Goal: Information Seeking & Learning: Learn about a topic

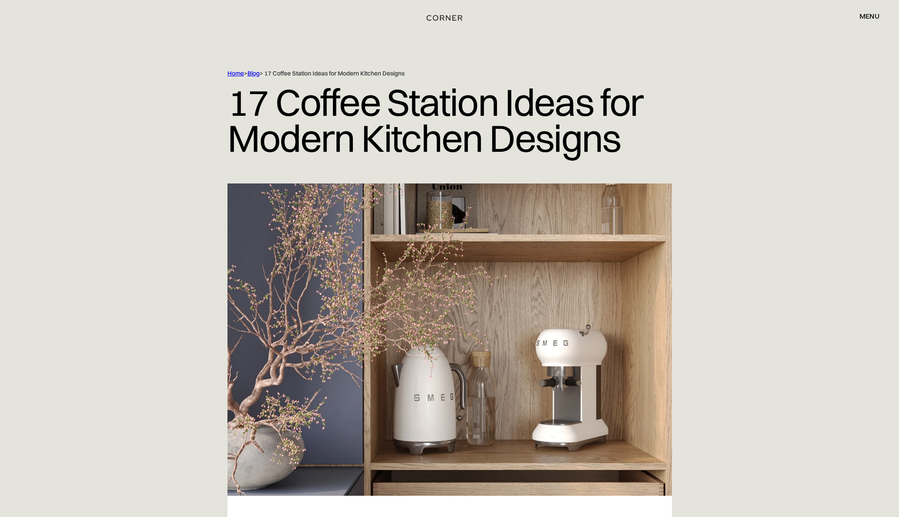
click at [446, 17] on img "home" at bounding box center [445, 17] width 36 height 11
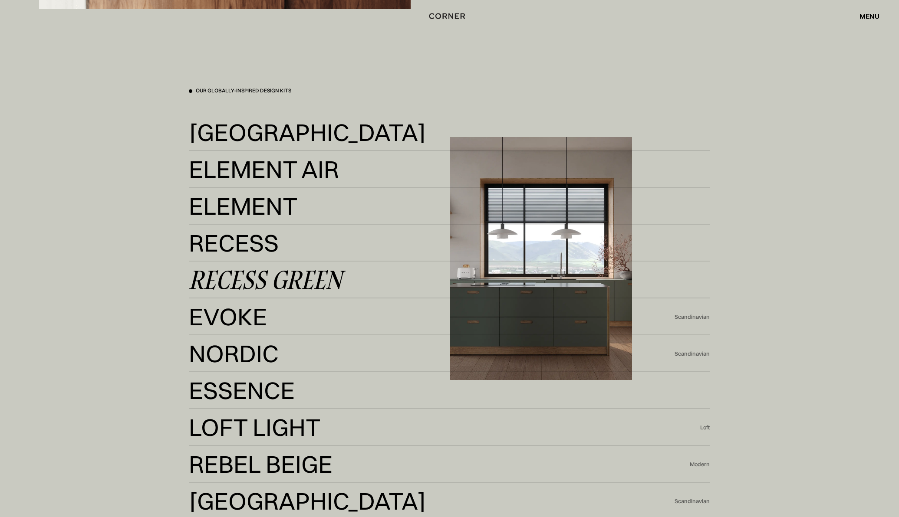
scroll to position [2180, 0]
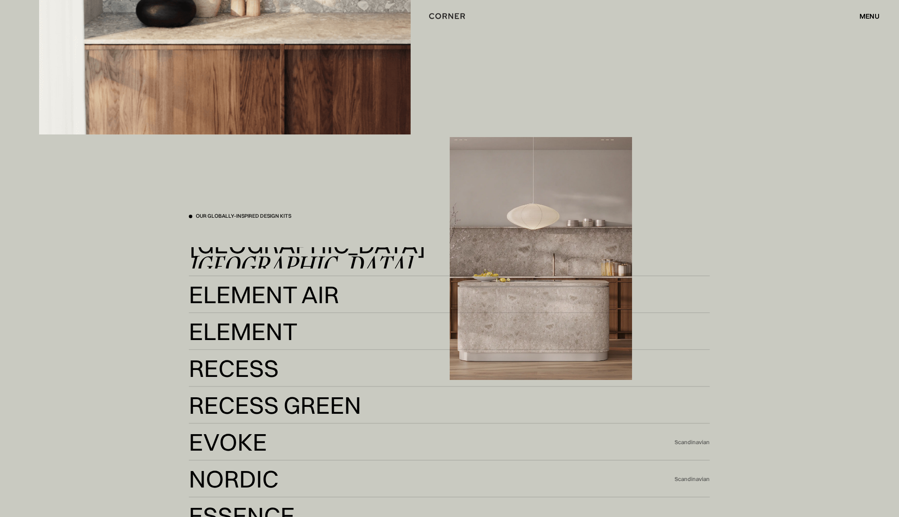
click at [228, 255] on div "[GEOGRAPHIC_DATA]" at bounding box center [300, 265] width 223 height 21
click at [227, 265] on div "[GEOGRAPHIC_DATA]" at bounding box center [300, 257] width 223 height 21
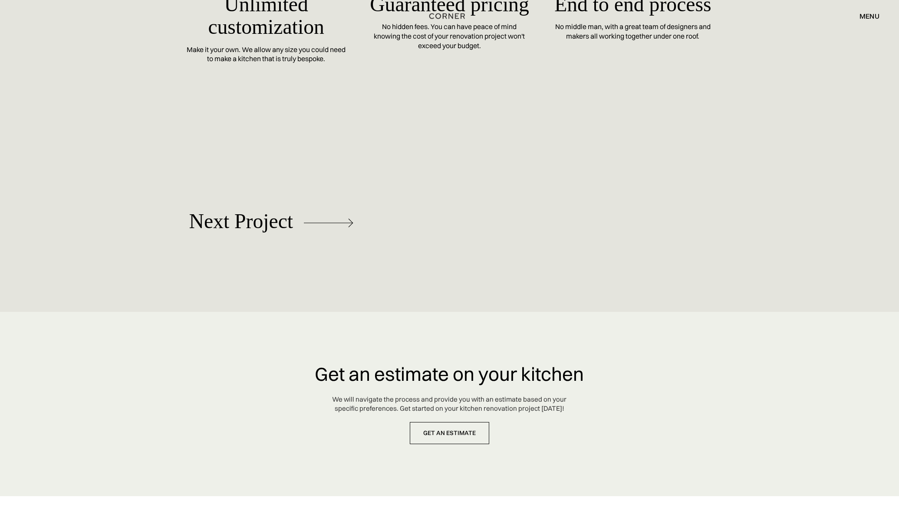
scroll to position [4080, 0]
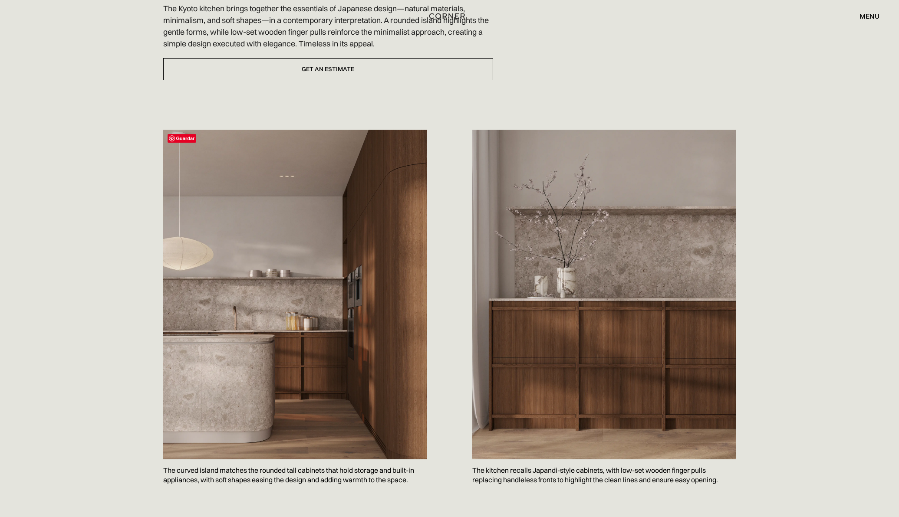
scroll to position [101, 0]
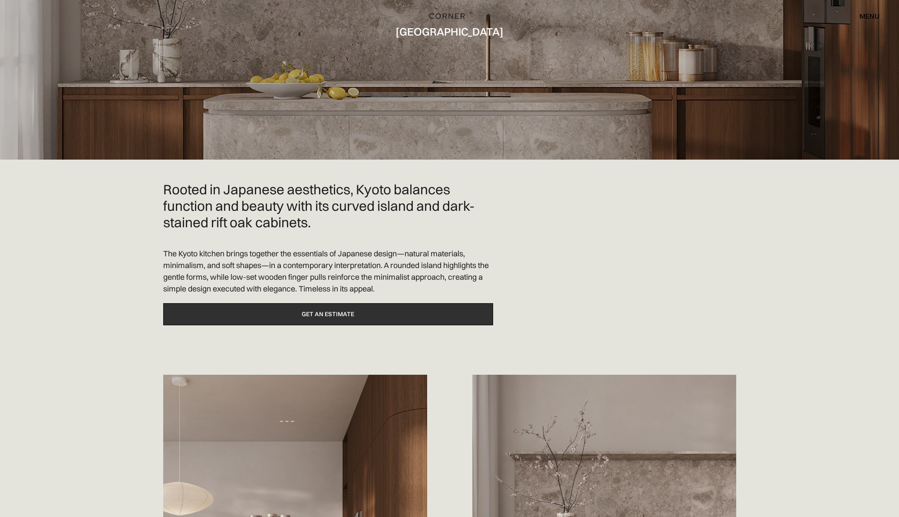
click at [301, 319] on link "Get an estimate" at bounding box center [328, 314] width 330 height 22
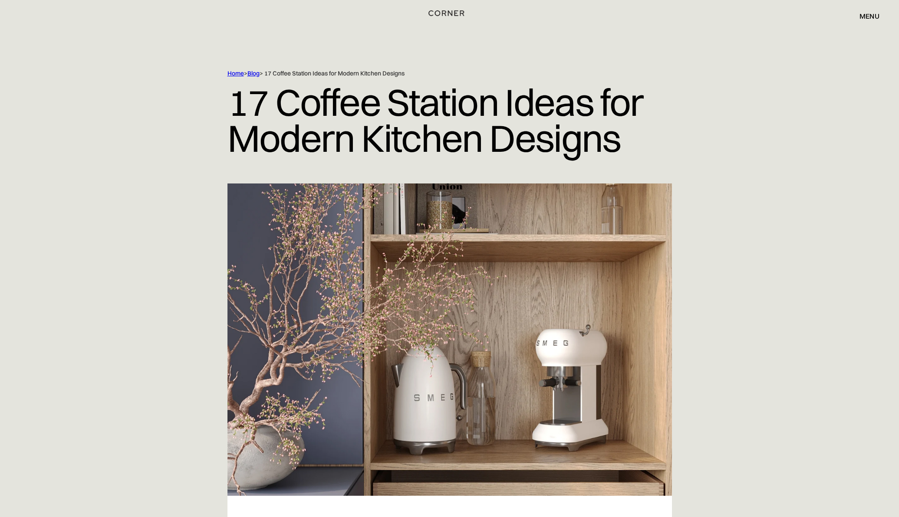
click at [445, 12] on img "home" at bounding box center [446, 12] width 36 height 11
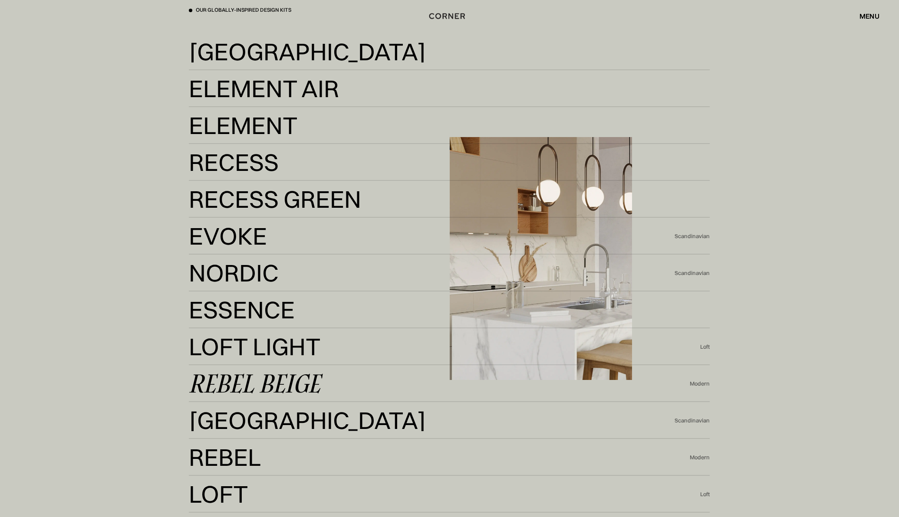
scroll to position [2157, 0]
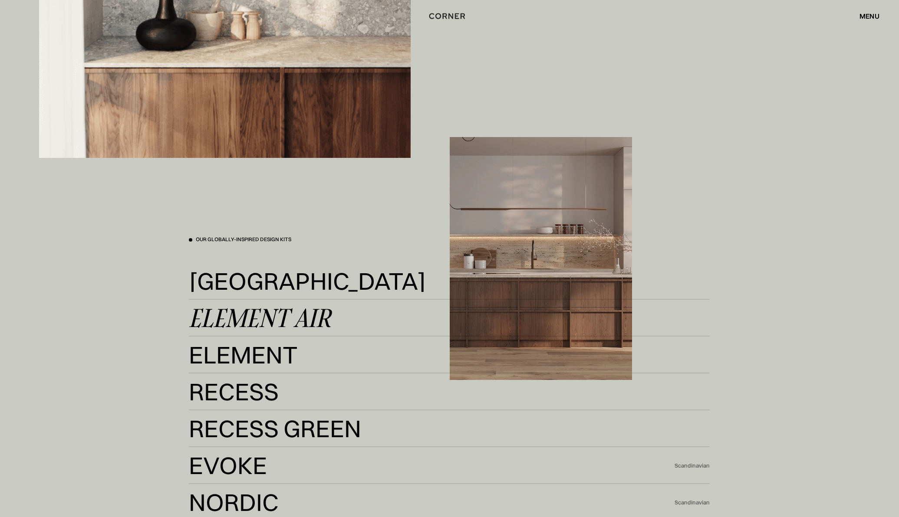
click at [280, 318] on div "Element Air" at bounding box center [260, 318] width 142 height 21
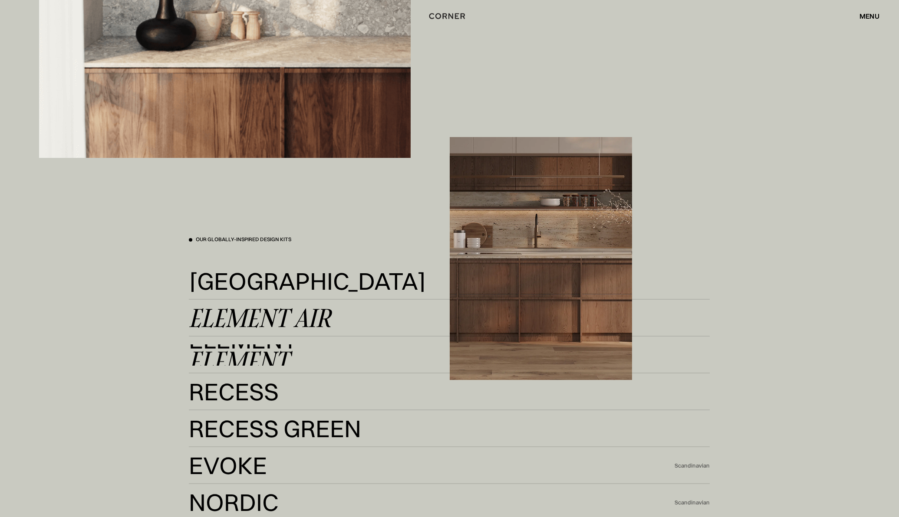
click at [220, 354] on div "Element" at bounding box center [239, 360] width 100 height 21
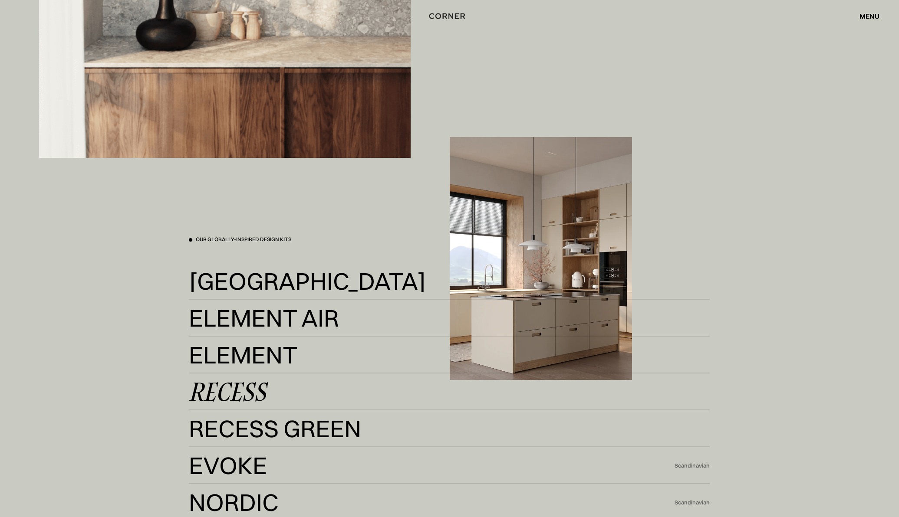
click at [255, 391] on div "Recess" at bounding box center [227, 392] width 77 height 21
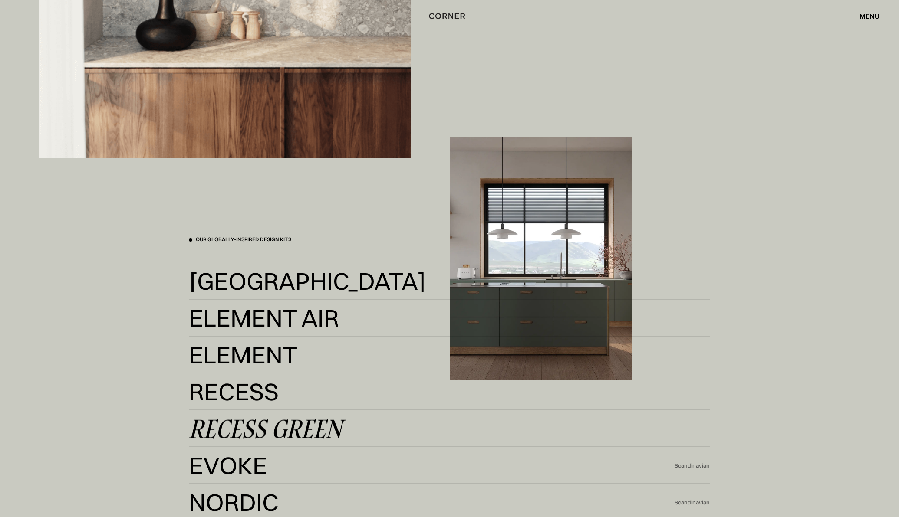
click at [251, 432] on div "Recess Green" at bounding box center [265, 428] width 153 height 21
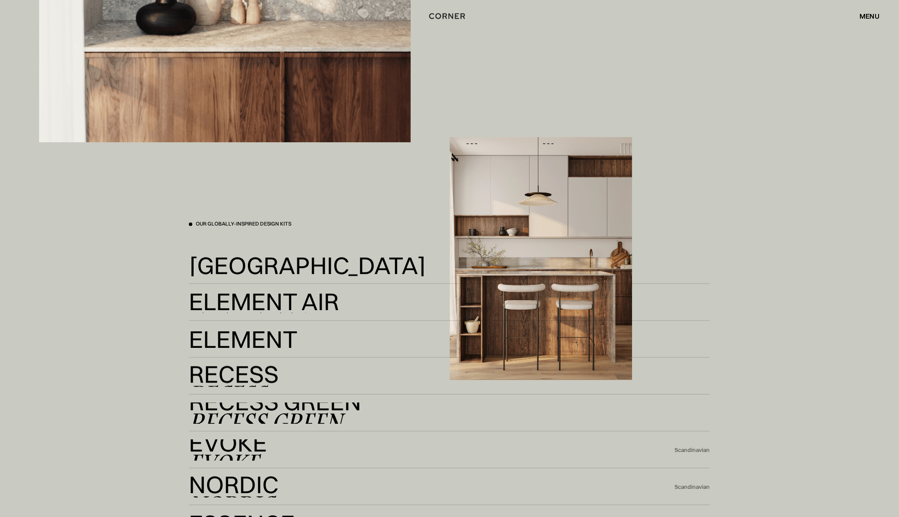
scroll to position [2251, 0]
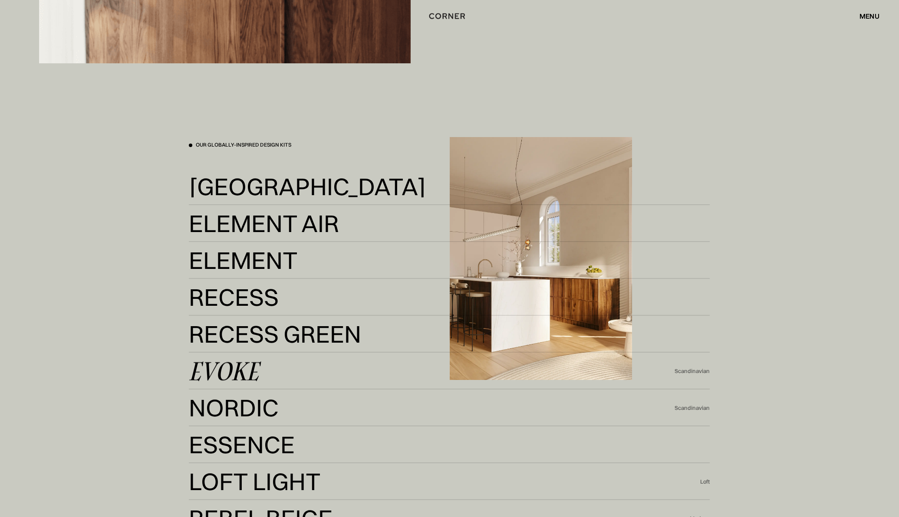
click at [254, 375] on div "Evoke" at bounding box center [224, 371] width 70 height 21
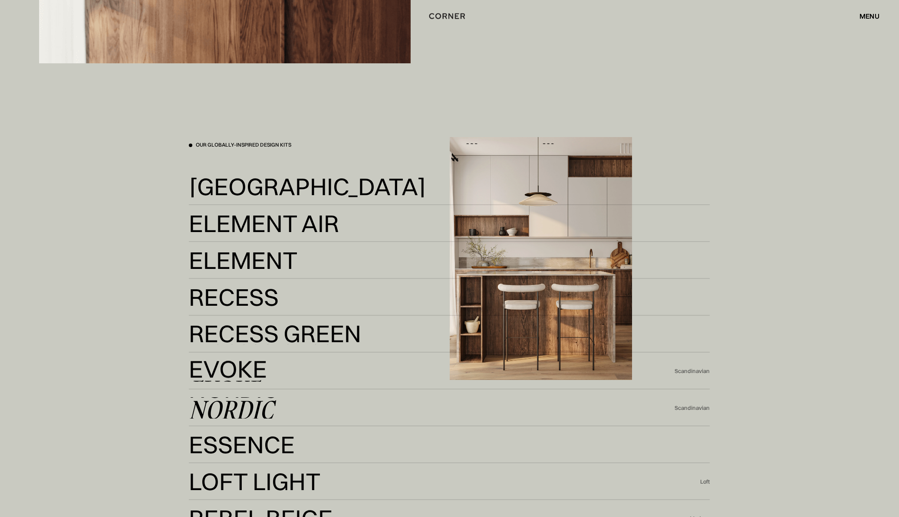
click at [233, 401] on div "Nordic" at bounding box center [231, 409] width 85 height 21
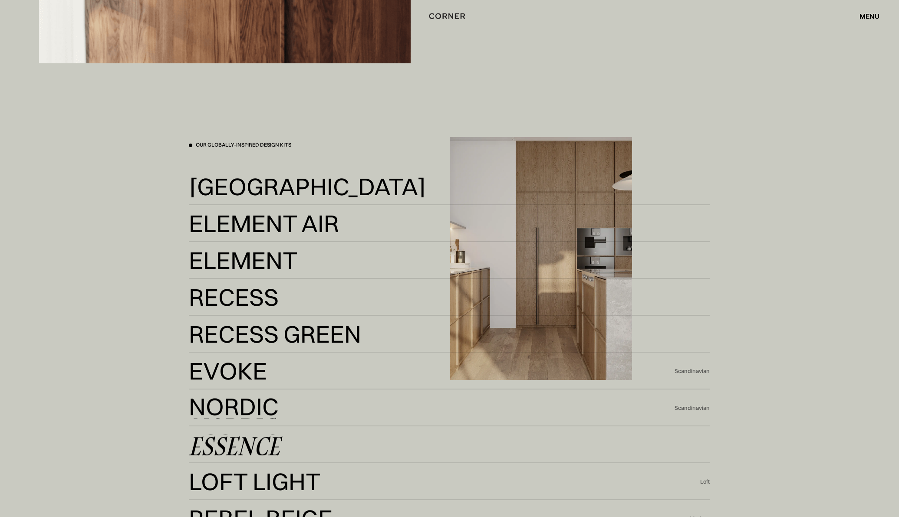
click at [247, 441] on div "Essence" at bounding box center [234, 446] width 91 height 21
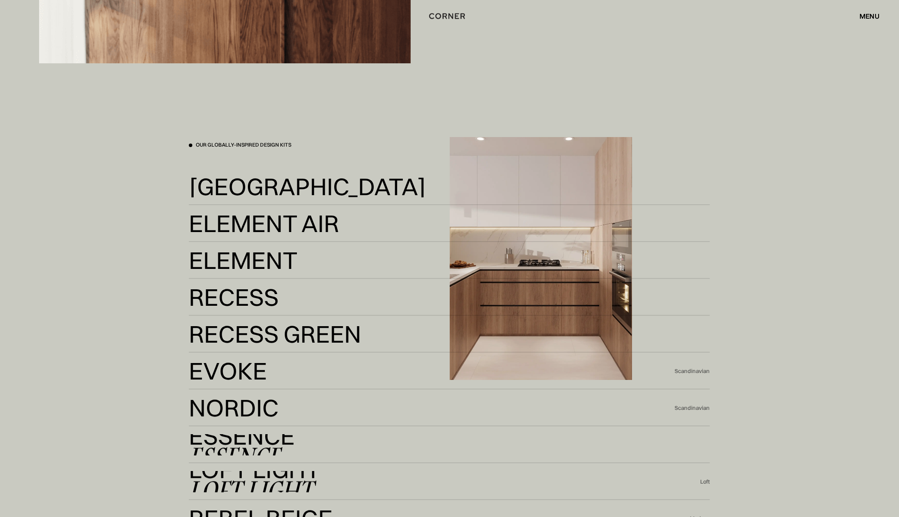
scroll to position [2267, 0]
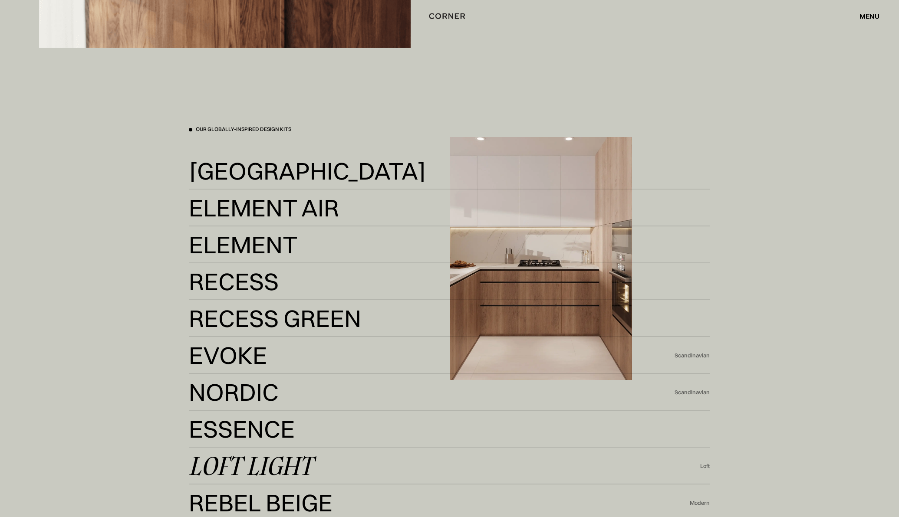
click at [260, 463] on div "Loft Light" at bounding box center [251, 466] width 124 height 21
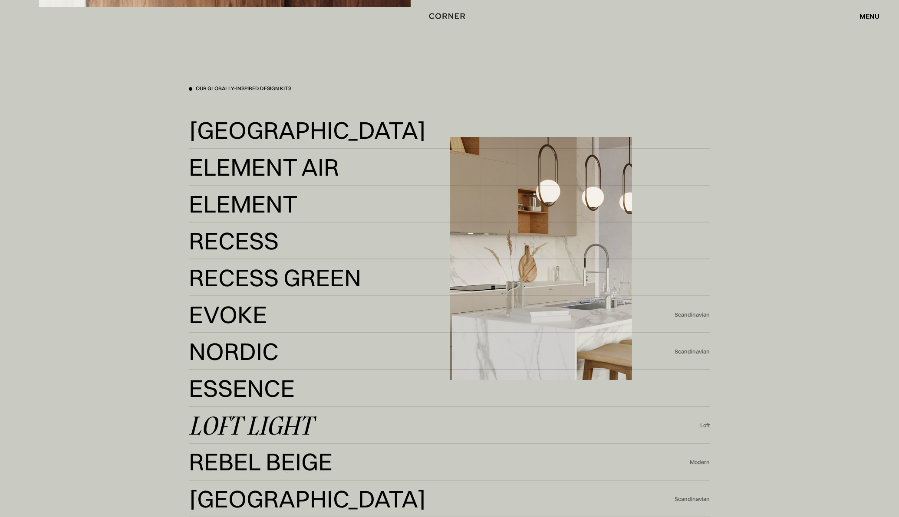
scroll to position [2395, 0]
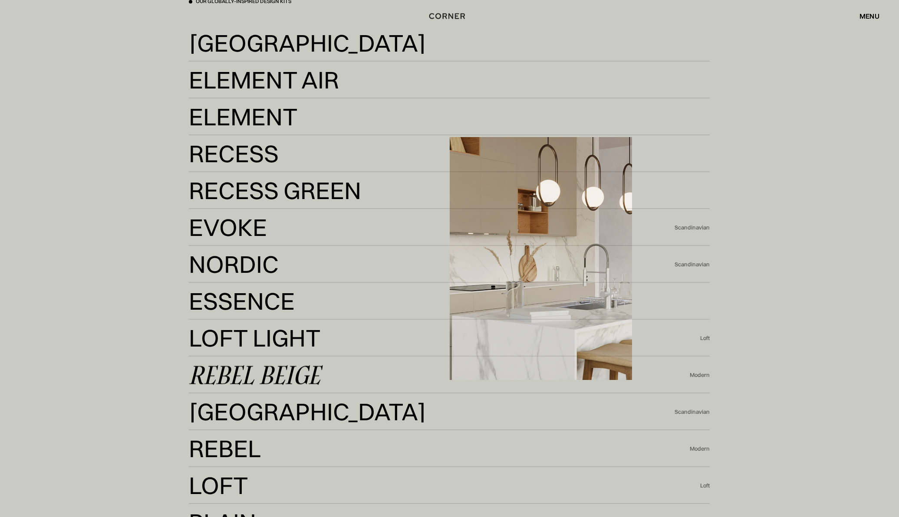
click at [288, 369] on div "Rebel Beige" at bounding box center [255, 375] width 132 height 21
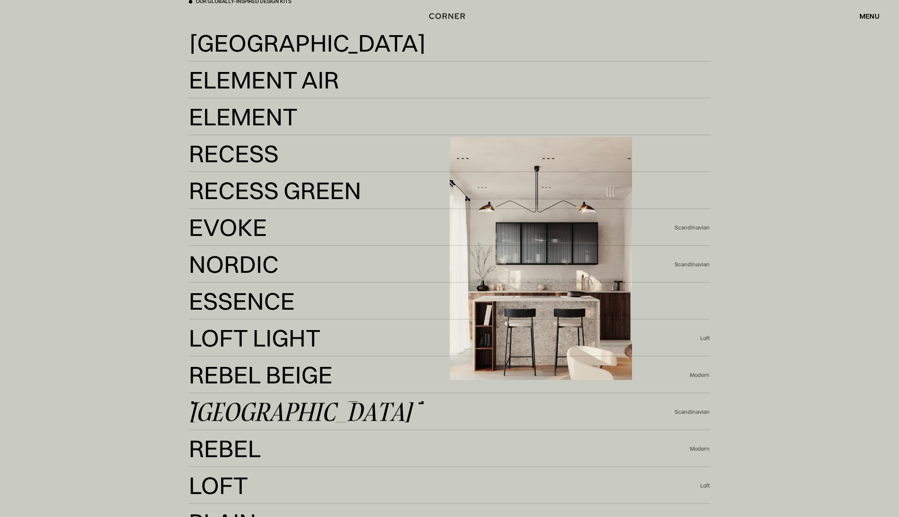
click at [250, 413] on div "[GEOGRAPHIC_DATA]" at bounding box center [300, 411] width 223 height 21
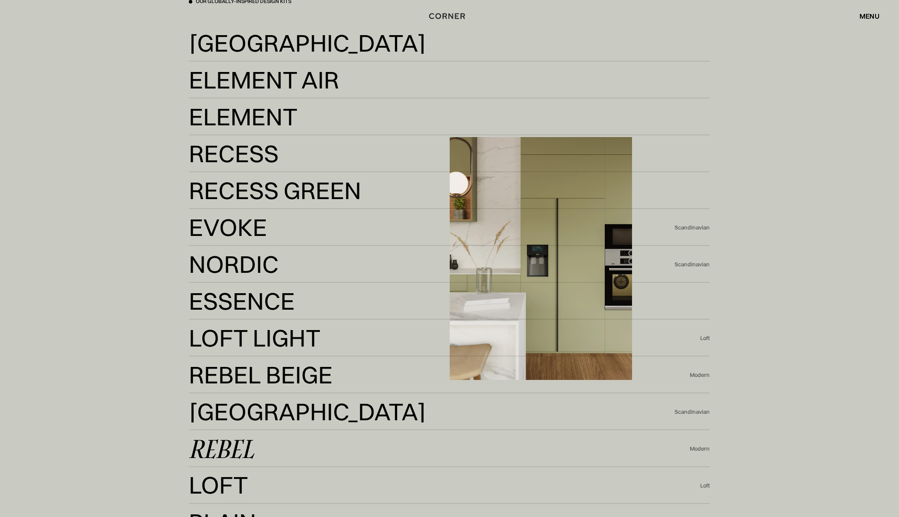
click at [242, 454] on div "Rebel" at bounding box center [221, 449] width 65 height 21
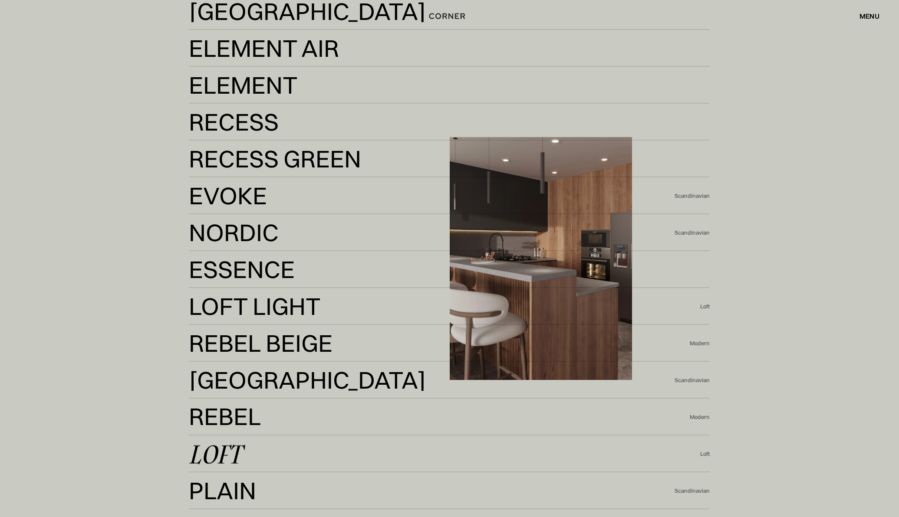
click at [230, 444] on div "Loft" at bounding box center [215, 454] width 53 height 21
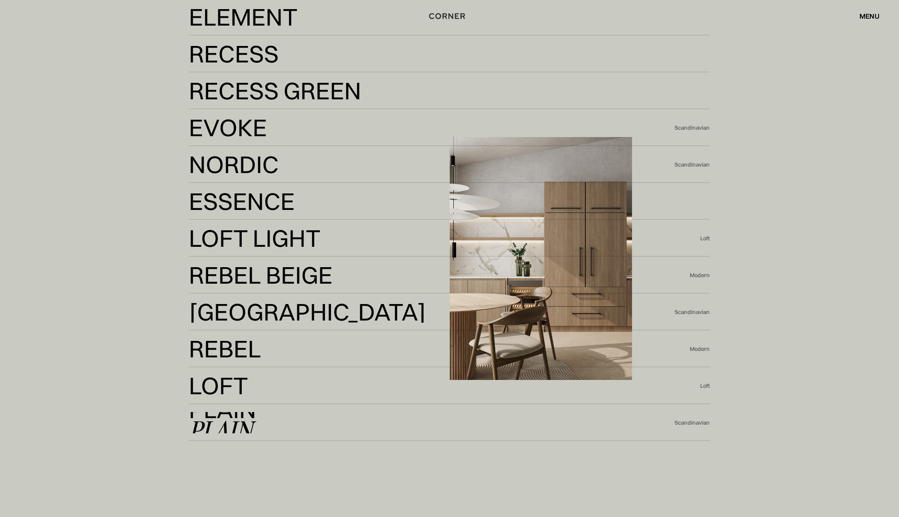
click at [237, 430] on div "Plain" at bounding box center [221, 430] width 64 height 21
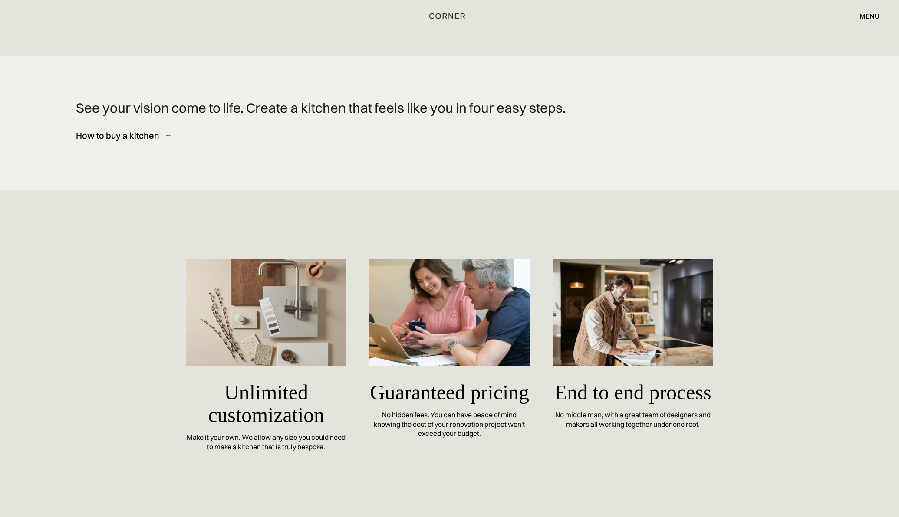
scroll to position [3797, 0]
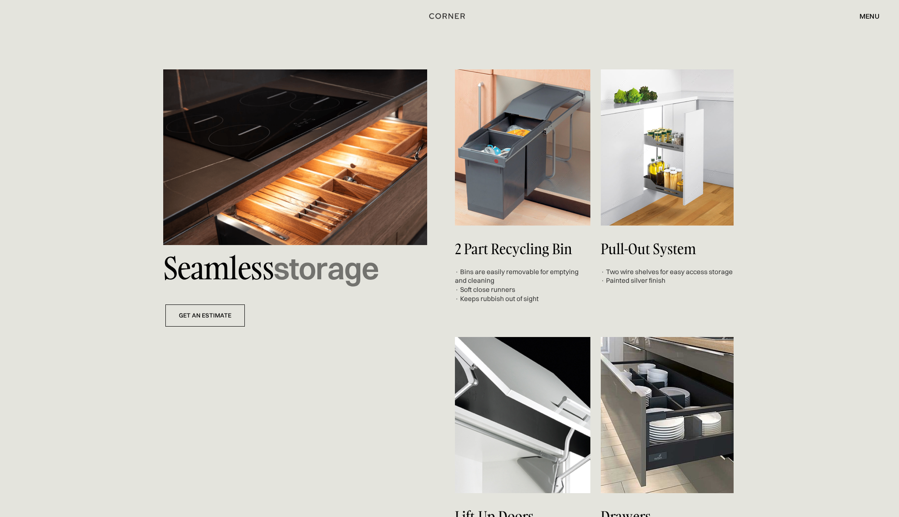
scroll to position [3167, 0]
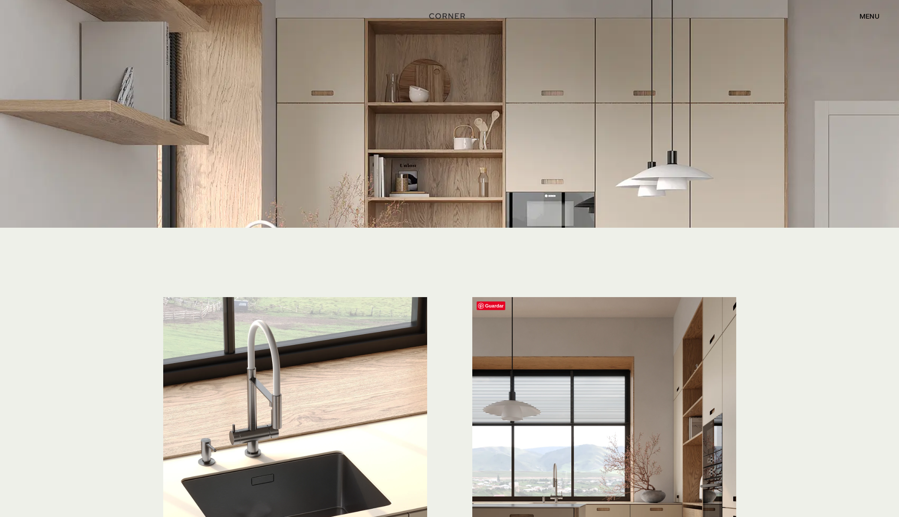
scroll to position [1918, 0]
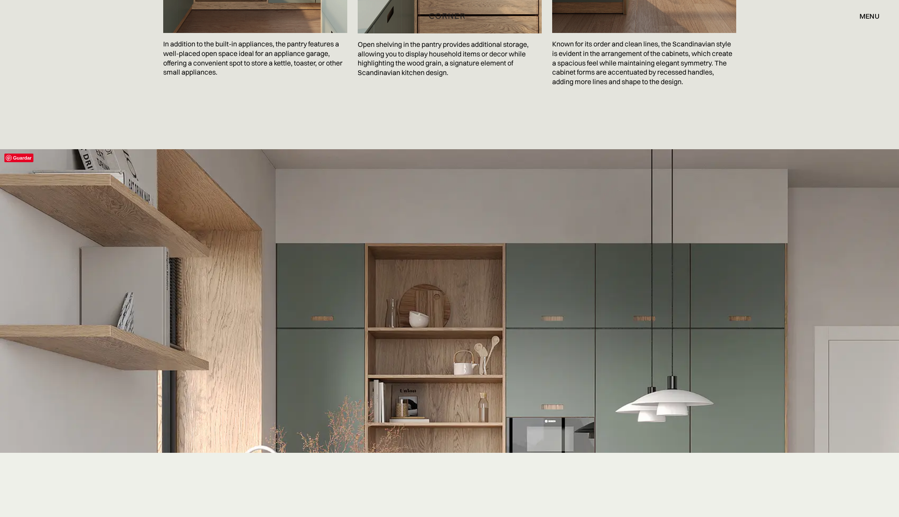
scroll to position [2175, 0]
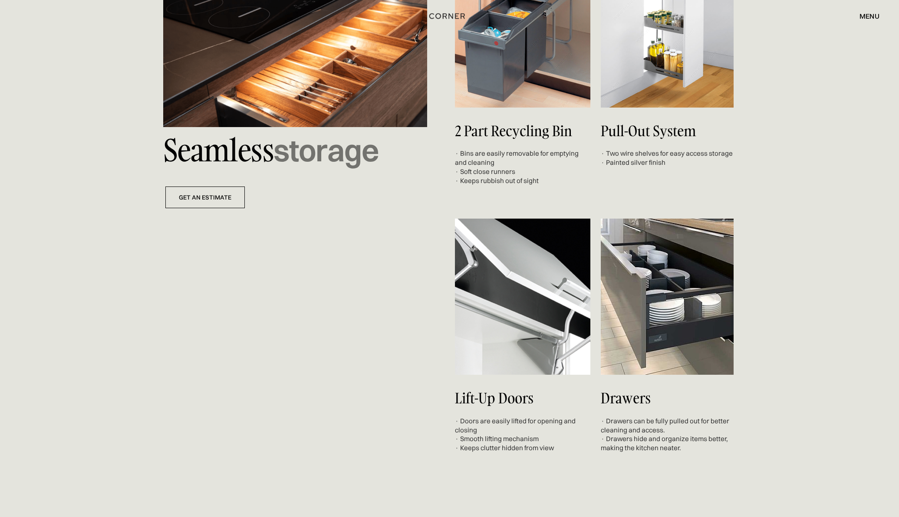
scroll to position [2783, 0]
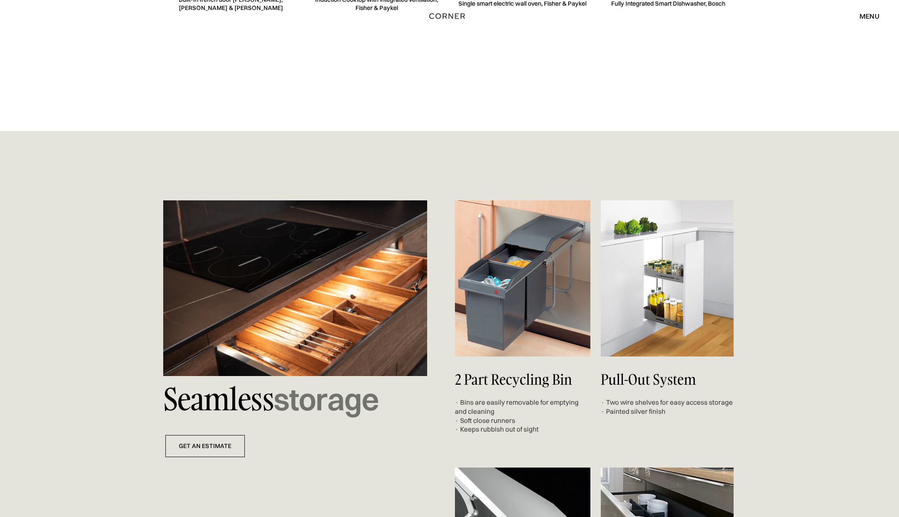
scroll to position [2872, 0]
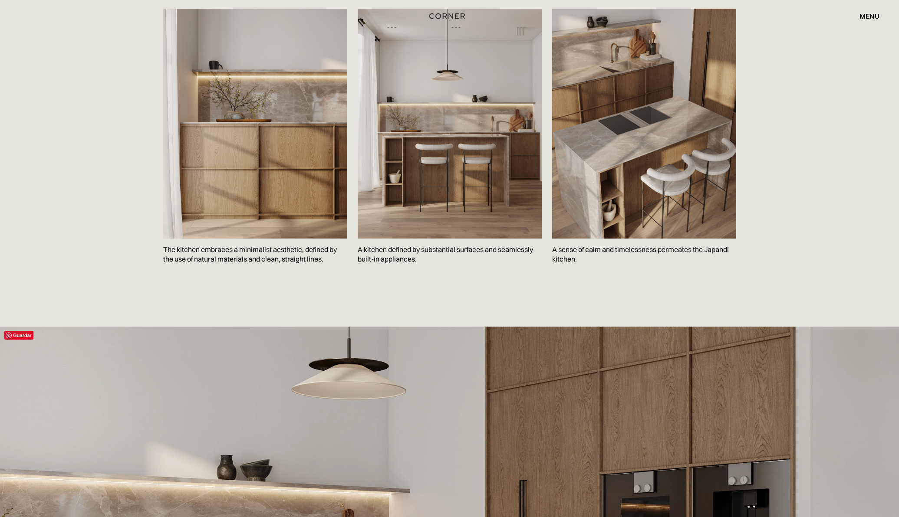
scroll to position [1702, 0]
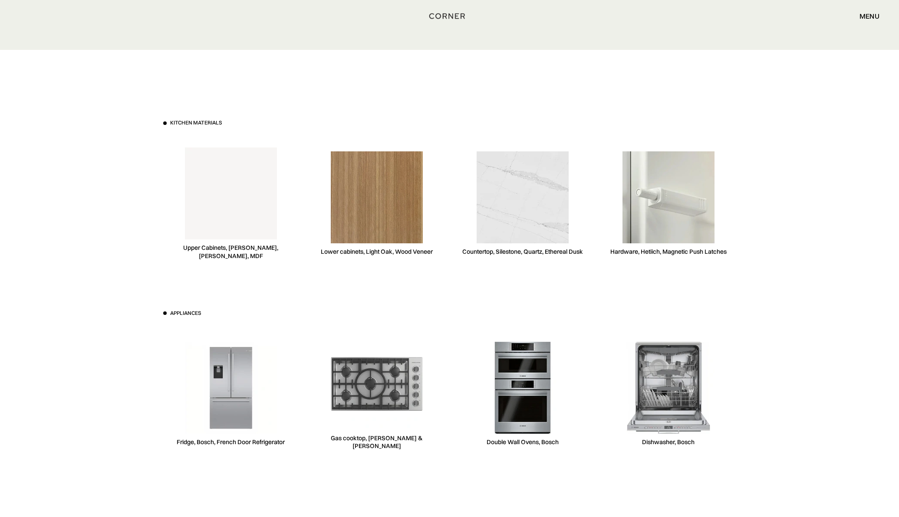
scroll to position [3264, 0]
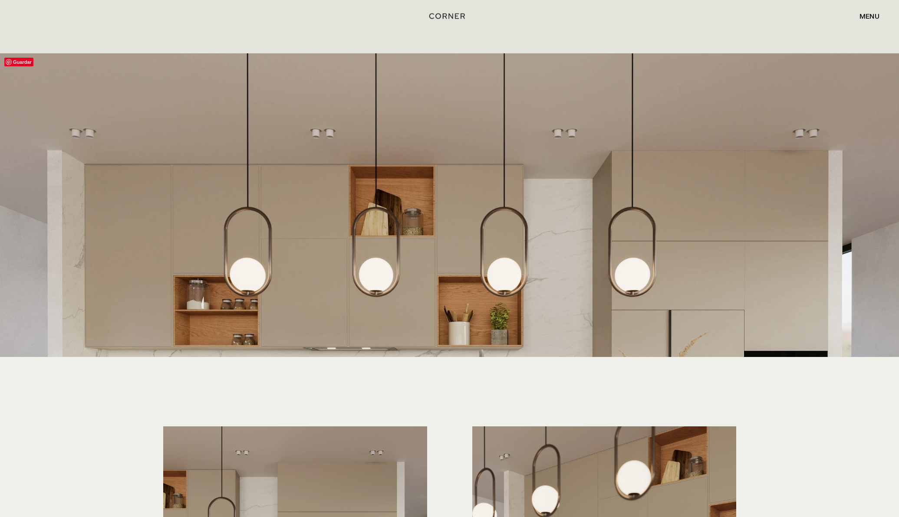
scroll to position [2108, 0]
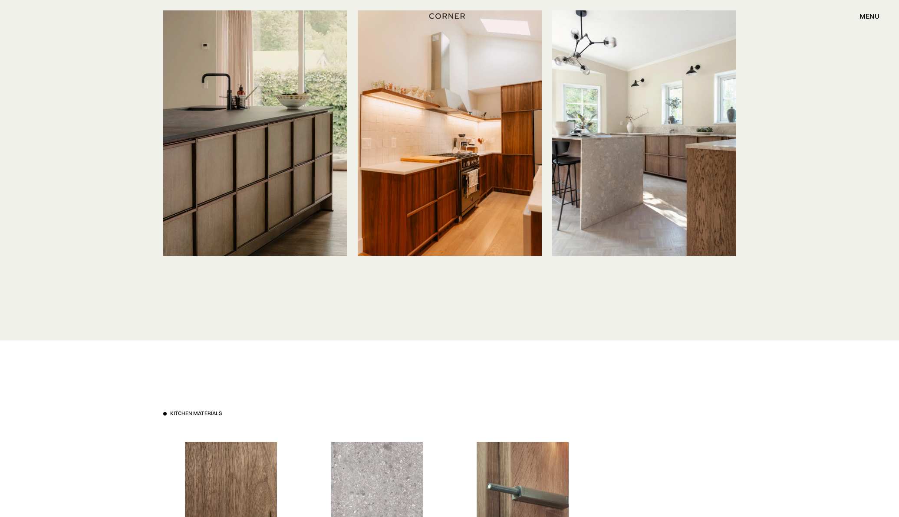
scroll to position [2271, 0]
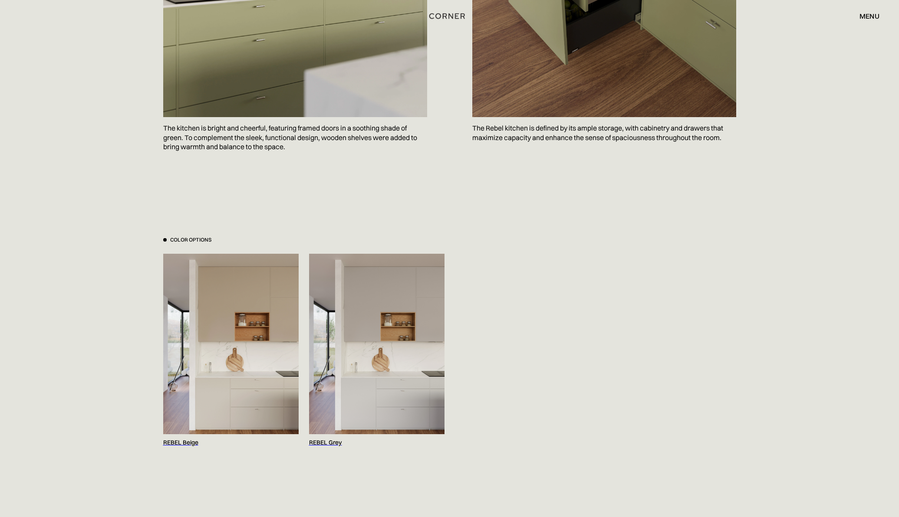
scroll to position [758, 0]
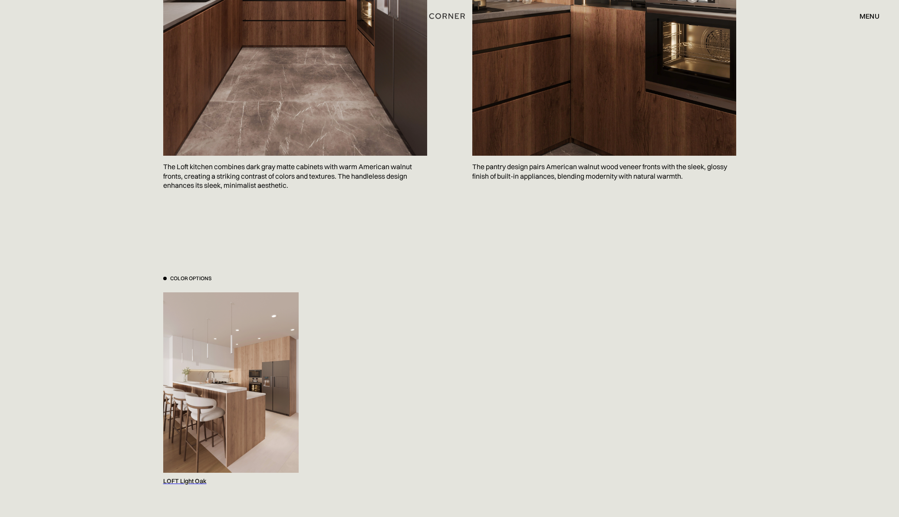
scroll to position [803, 0]
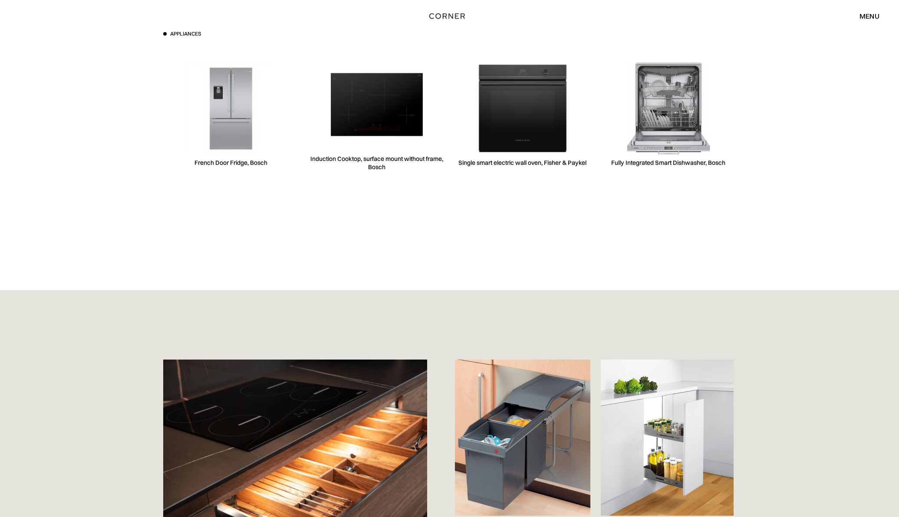
scroll to position [2981, 0]
